Goal: Check status

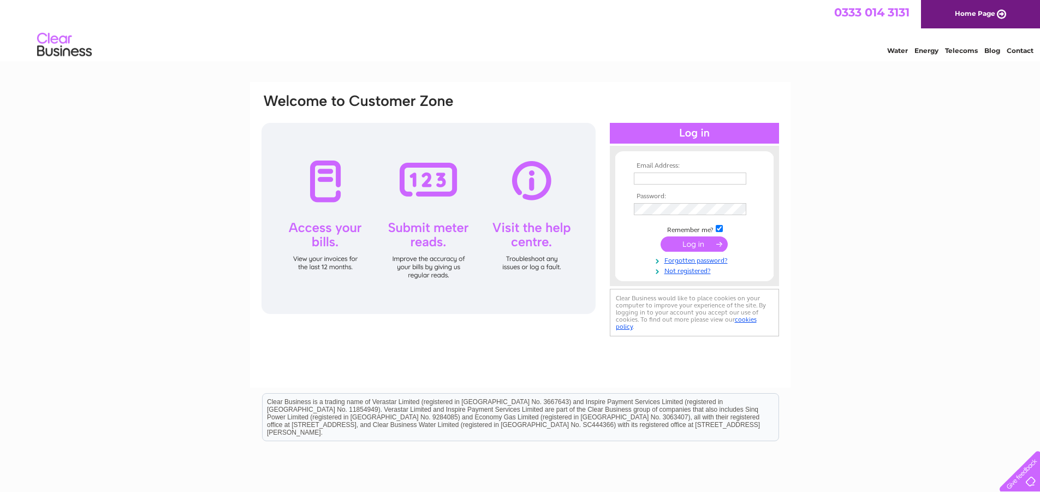
type input "paul@fcs-construction.co.uk"
click at [684, 246] on input "submit" at bounding box center [694, 244] width 67 height 15
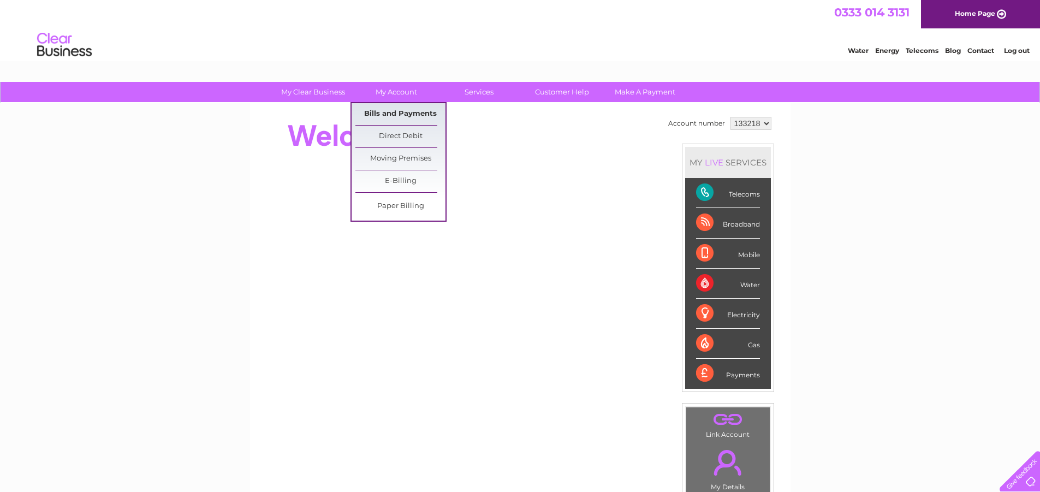
click at [399, 120] on link "Bills and Payments" at bounding box center [401, 114] width 90 height 22
click at [404, 111] on link "Bills and Payments" at bounding box center [401, 114] width 90 height 22
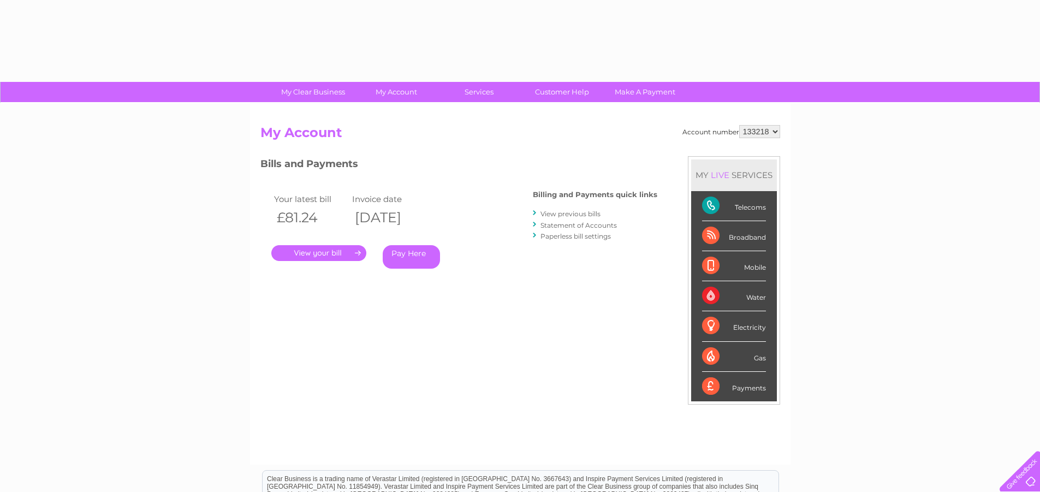
click at [329, 255] on link "." at bounding box center [318, 253] width 95 height 16
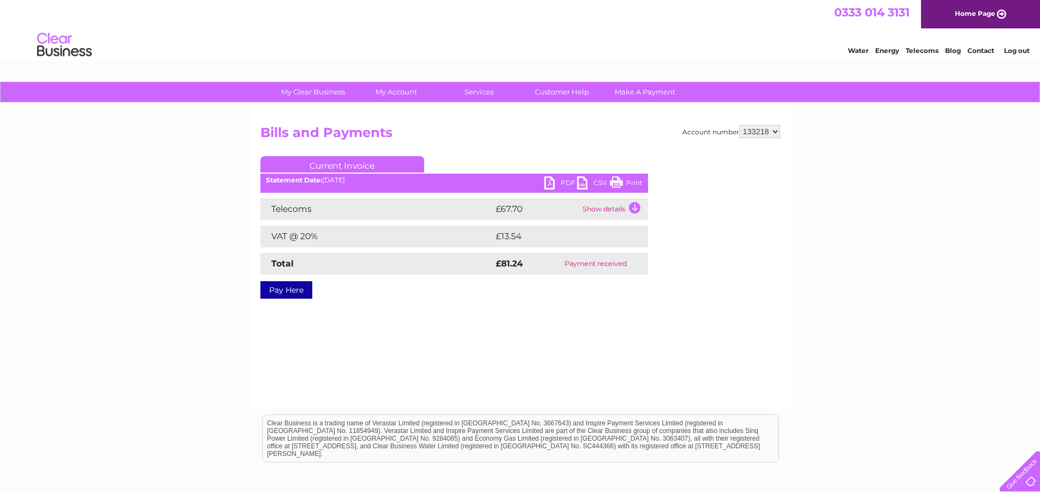
click at [560, 180] on link "PDF" at bounding box center [561, 184] width 33 height 16
